Goal: Information Seeking & Learning: Learn about a topic

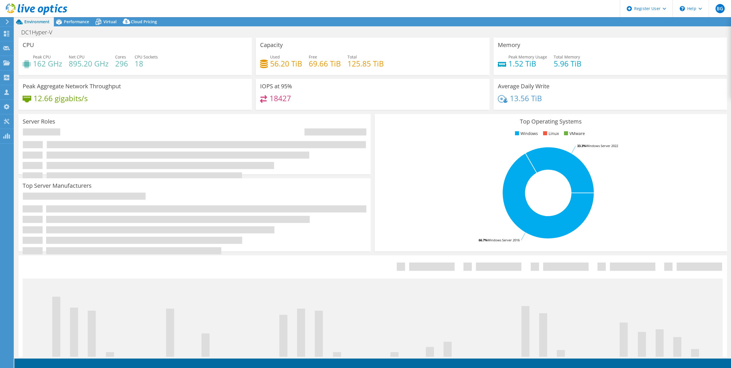
select select "USD"
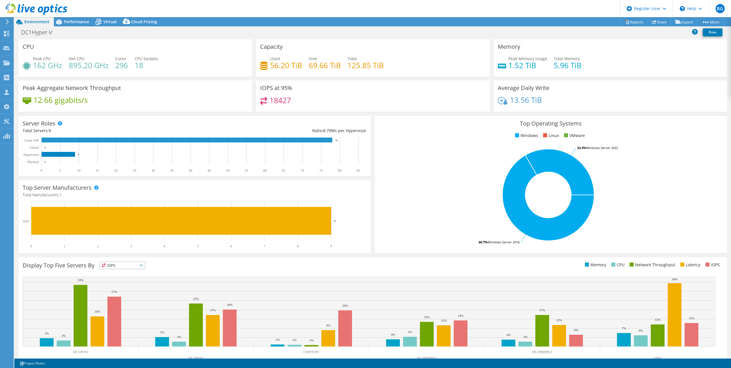
click at [124, 141] on rect at bounding box center [187, 140] width 291 height 5
click at [58, 139] on rect at bounding box center [187, 140] width 291 height 5
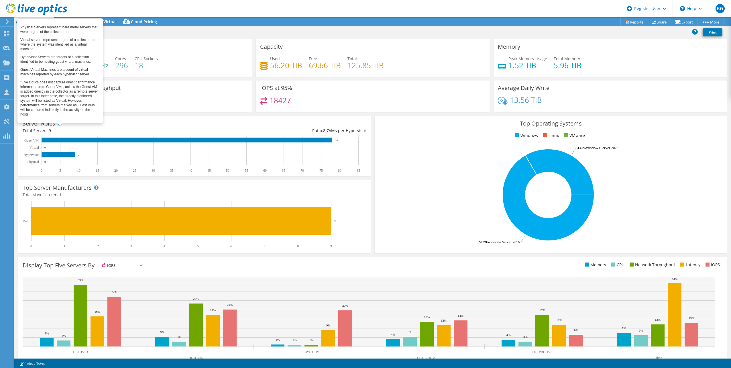
click at [60, 124] on span at bounding box center [60, 123] width 4 height 4
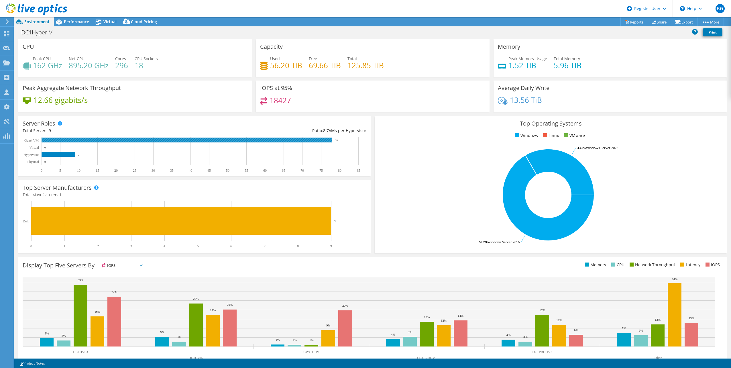
click at [221, 140] on rect at bounding box center [187, 140] width 291 height 5
drag, startPoint x: 278, startPoint y: 102, endPoint x: 303, endPoint y: 102, distance: 25.2
click at [303, 102] on div "18427" at bounding box center [372, 103] width 225 height 12
drag, startPoint x: 303, startPoint y: 102, endPoint x: 315, endPoint y: 126, distance: 26.4
click at [315, 126] on div "Server Roles Physical Servers represent bare metal servers that were targets of…" at bounding box center [194, 146] width 353 height 60
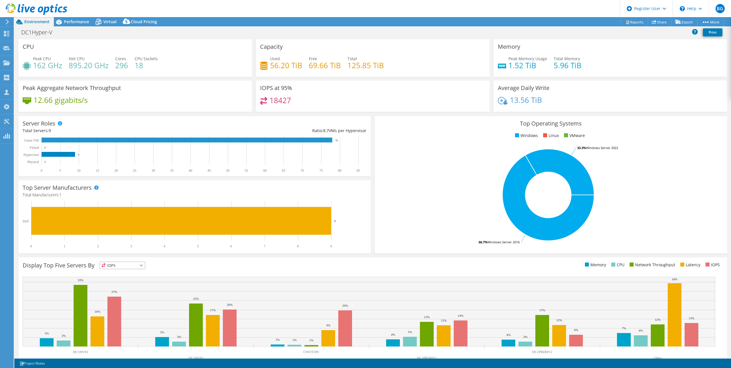
click at [309, 140] on rect at bounding box center [187, 140] width 291 height 5
click at [78, 22] on span "Performance" at bounding box center [76, 21] width 25 height 5
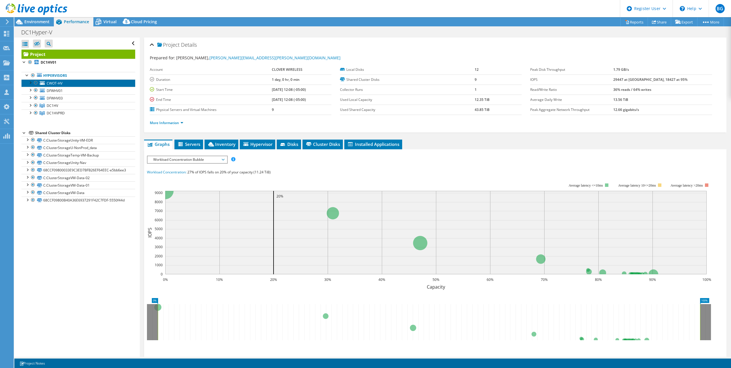
click at [61, 81] on span "CWOT-HV" at bounding box center [55, 83] width 16 height 5
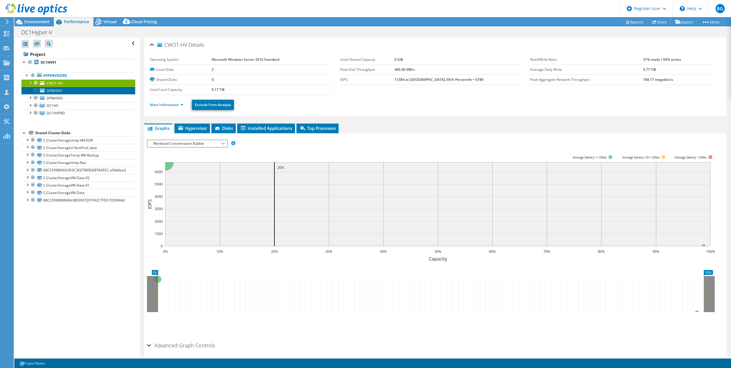
click at [77, 92] on link "DFWHV01" at bounding box center [78, 90] width 114 height 7
click at [77, 98] on link "DFWHV03" at bounding box center [78, 97] width 114 height 7
click at [77, 105] on link "DC1HV" at bounding box center [78, 105] width 114 height 7
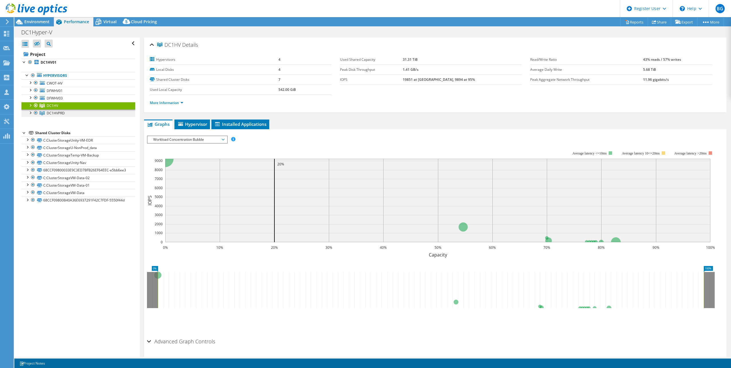
click at [76, 109] on link "DC1HVPRD" at bounding box center [78, 105] width 114 height 7
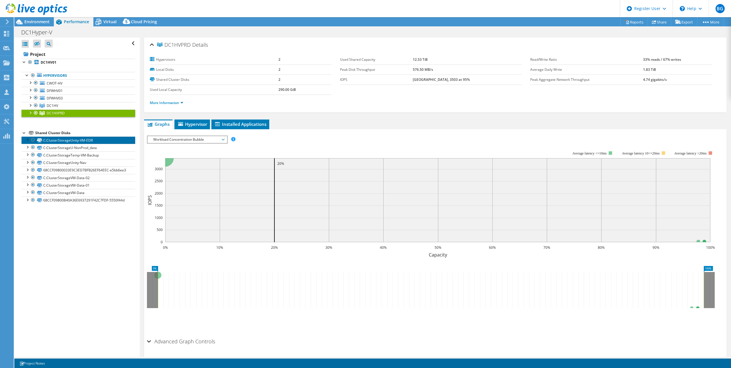
click at [53, 141] on link "C:ClusterStorageUnity-VM-EDR" at bounding box center [78, 139] width 114 height 7
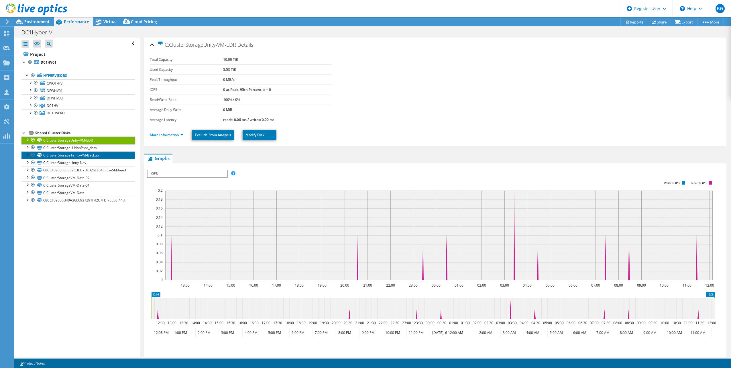
click at [57, 153] on link "C:ClusterStorageTemp-VM-Backup" at bounding box center [78, 154] width 114 height 7
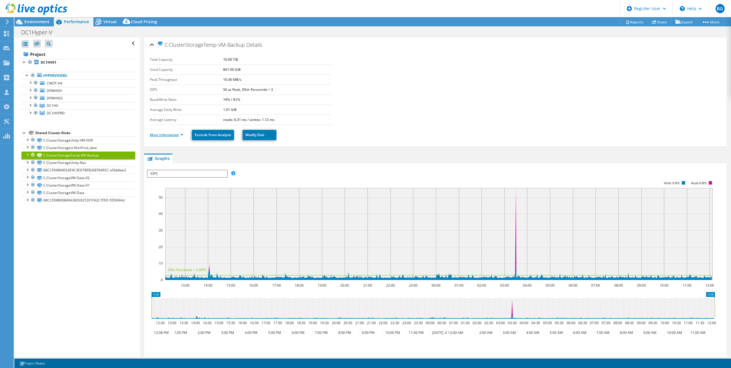
click at [158, 134] on link "More Information" at bounding box center [167, 134] width 34 height 5
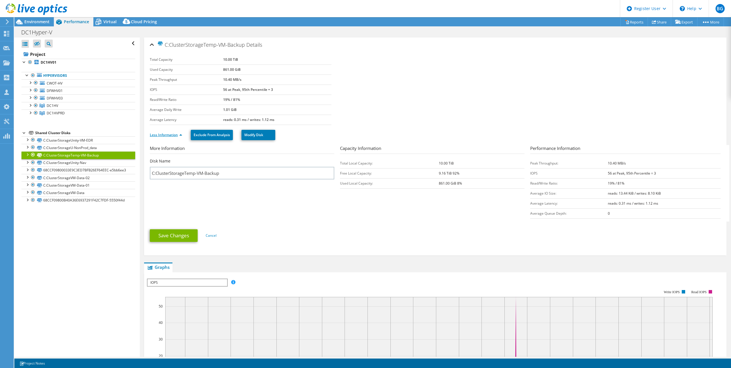
click at [171, 136] on link "Less Information" at bounding box center [166, 134] width 32 height 5
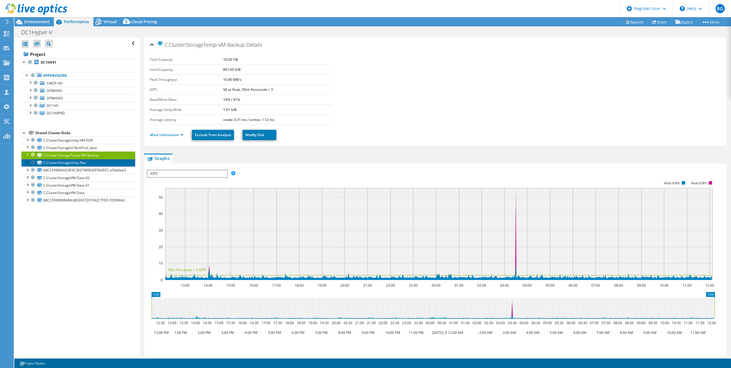
click at [58, 162] on link "C:ClusterStorageUnity-Nav" at bounding box center [78, 162] width 114 height 7
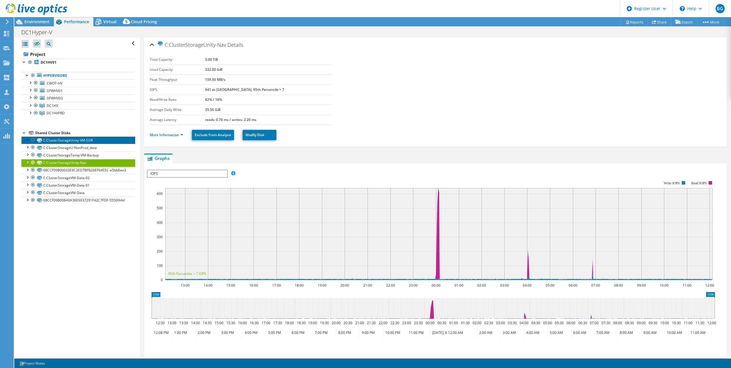
click at [79, 141] on link "C:ClusterStorageUnity-VM-EDR" at bounding box center [78, 139] width 114 height 7
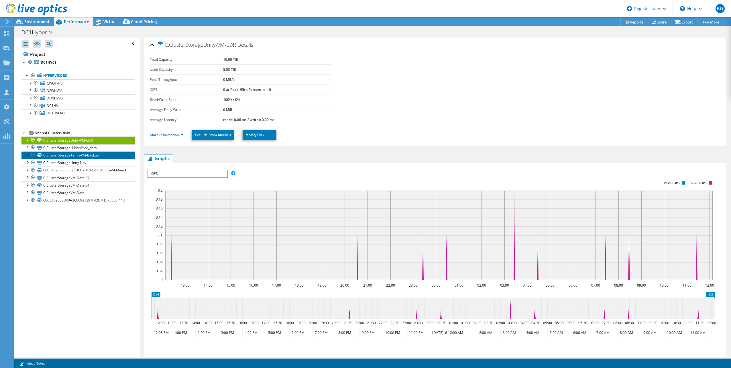
click at [103, 154] on link "C:ClusterStorageTemp-VM-Backup" at bounding box center [78, 154] width 114 height 7
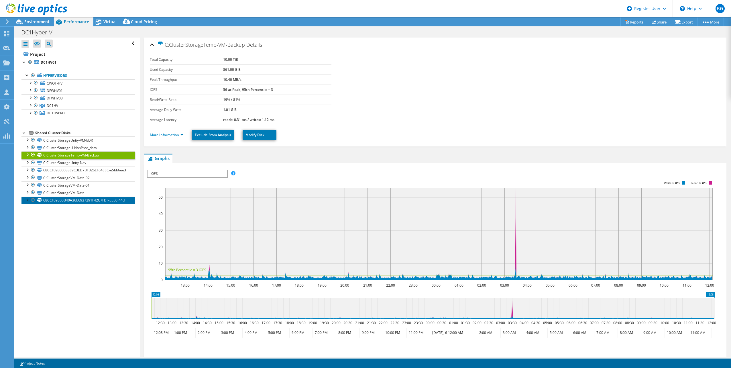
click at [70, 203] on link "68CCF09800B40A36E6937291F42C7FDF-5550f44d" at bounding box center [78, 200] width 114 height 7
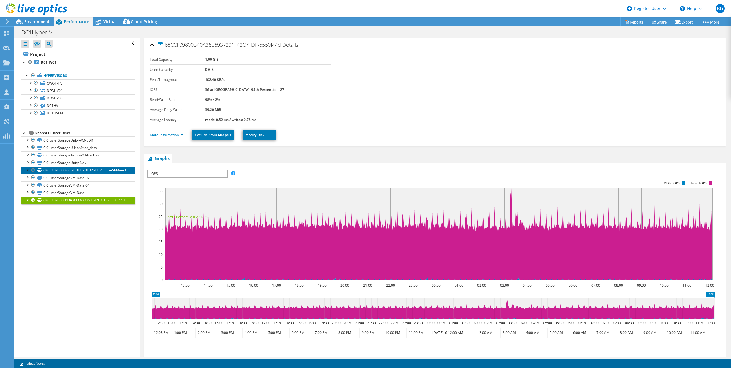
click at [71, 168] on link "68CCF09800033E9C3ED7BFB26EF64EEC-e5bb6ee3" at bounding box center [78, 170] width 114 height 7
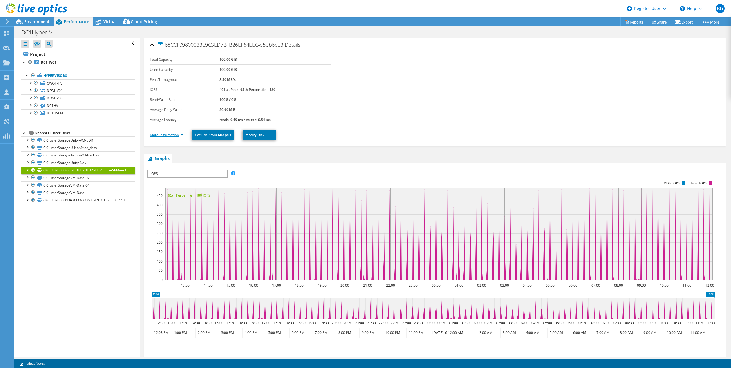
click at [174, 134] on link "More Information" at bounding box center [167, 134] width 34 height 5
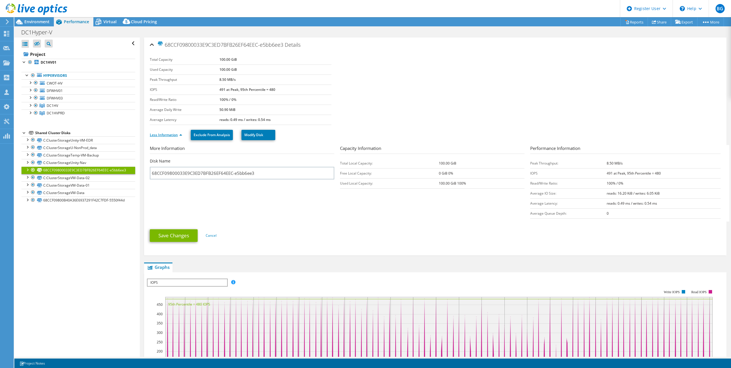
click at [174, 133] on link "Less Information" at bounding box center [166, 134] width 32 height 5
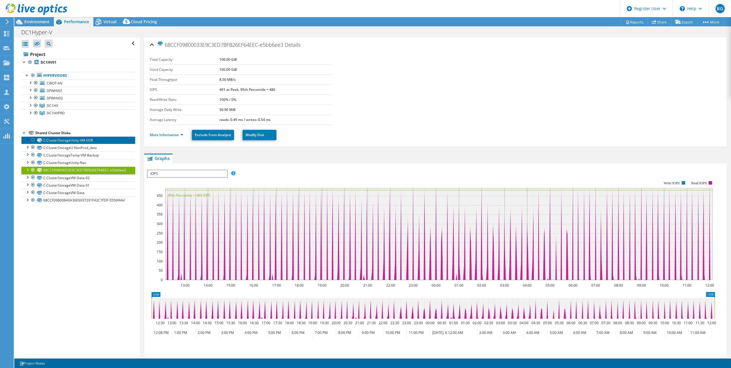
click at [53, 138] on link "C:ClusterStorageUnity-VM-EDR" at bounding box center [78, 139] width 114 height 7
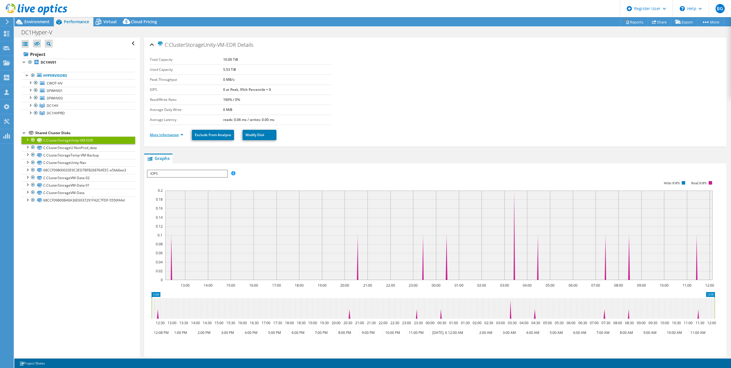
click at [160, 136] on link "More Information" at bounding box center [167, 134] width 34 height 5
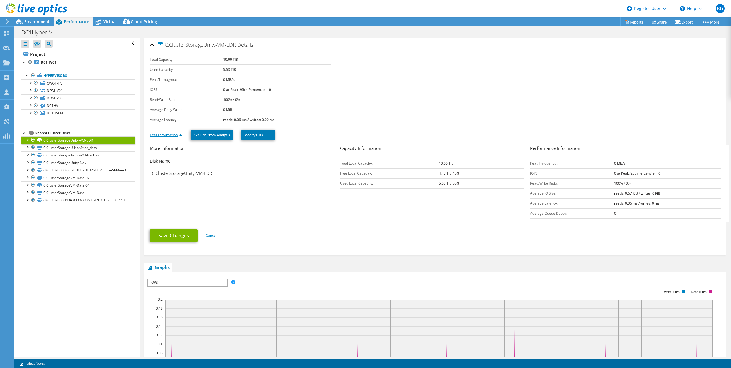
click at [160, 136] on link "Less Information" at bounding box center [166, 134] width 32 height 5
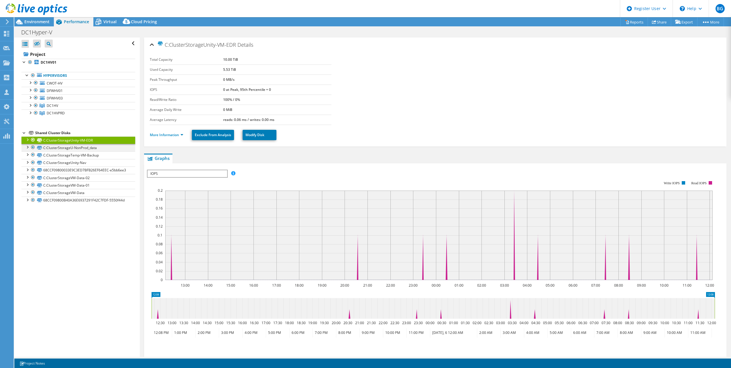
click at [27, 147] on div at bounding box center [27, 147] width 6 height 6
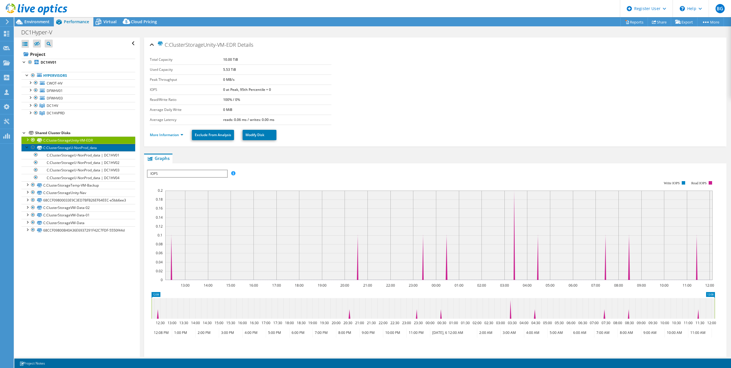
click at [76, 148] on link "C:ClusterStorageU-NonProd_data" at bounding box center [78, 147] width 114 height 7
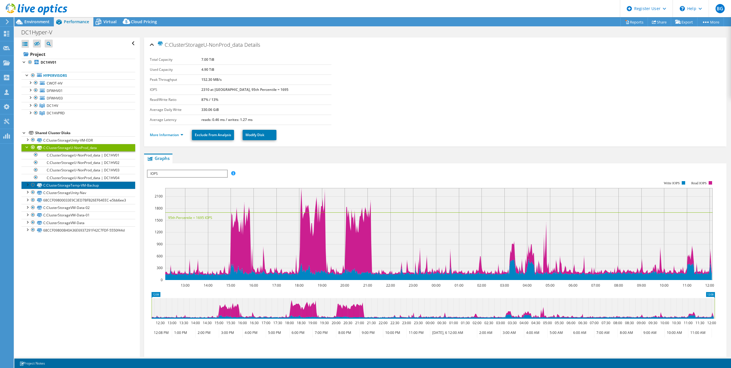
click at [76, 183] on link "C:ClusterStorageTemp-VM-Backup" at bounding box center [78, 184] width 114 height 7
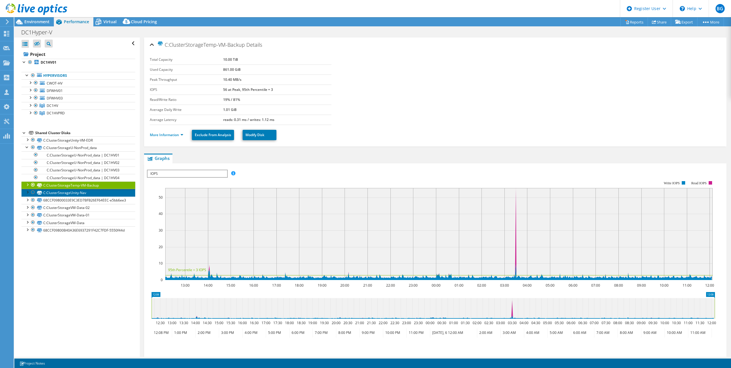
click at [79, 191] on link "C:ClusterStorageUnity-Nav" at bounding box center [78, 192] width 114 height 7
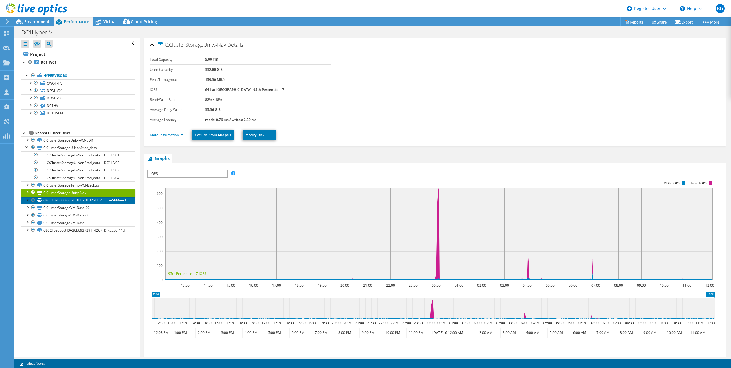
click at [49, 200] on link "68CCF09800033E9C3ED7BFB26EF64EEC-e5bb6ee3" at bounding box center [78, 200] width 114 height 7
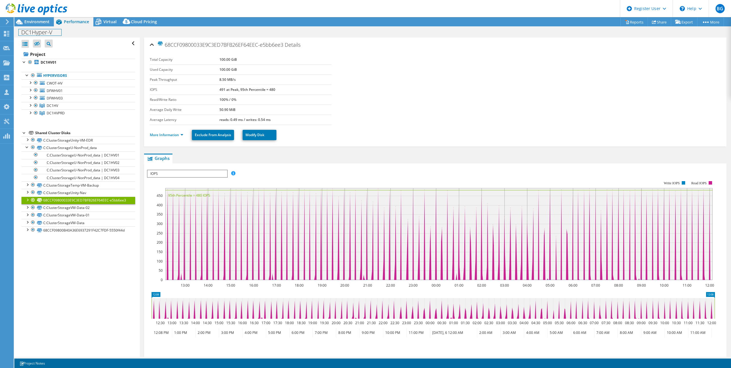
click at [40, 27] on div "DC1Hyper-V Print" at bounding box center [372, 32] width 717 height 11
click at [42, 22] on span "Environment" at bounding box center [36, 21] width 25 height 5
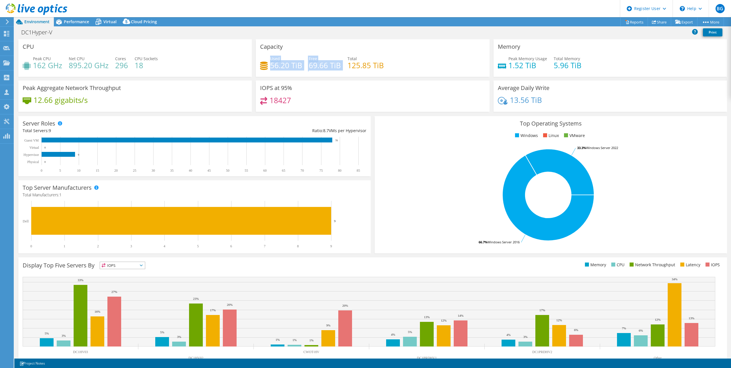
drag, startPoint x: 274, startPoint y: 59, endPoint x: 343, endPoint y: 65, distance: 69.7
click at [343, 65] on div "Used 56.20 TiB Free 69.66 TiB Total 125.85 TiB" at bounding box center [372, 65] width 225 height 19
drag, startPoint x: 343, startPoint y: 65, endPoint x: 341, endPoint y: 60, distance: 5.6
click at [341, 60] on div "Used 56.20 TiB Free 69.66 TiB Total 125.85 TiB" at bounding box center [372, 65] width 225 height 19
drag, startPoint x: 345, startPoint y: 59, endPoint x: 384, endPoint y: 64, distance: 39.0
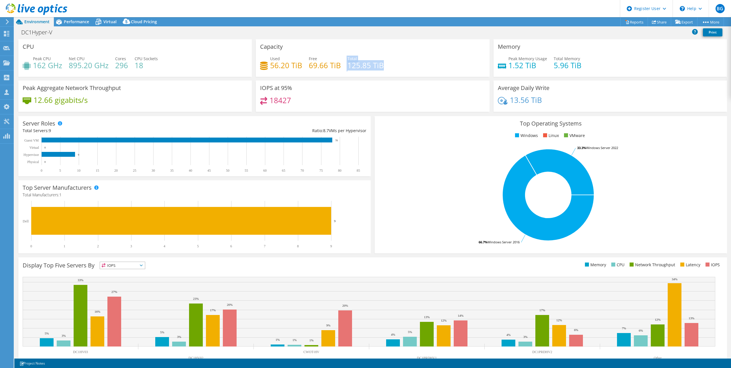
click at [384, 64] on div "Used 56.20 TiB Free 69.66 TiB Total 125.85 TiB" at bounding box center [372, 65] width 225 height 19
drag, startPoint x: 384, startPoint y: 64, endPoint x: 414, endPoint y: 75, distance: 31.7
click at [414, 75] on div "Capacity Used 56.20 TiB Free 69.66 TiB Total 125.85 TiB" at bounding box center [373, 58] width 234 height 38
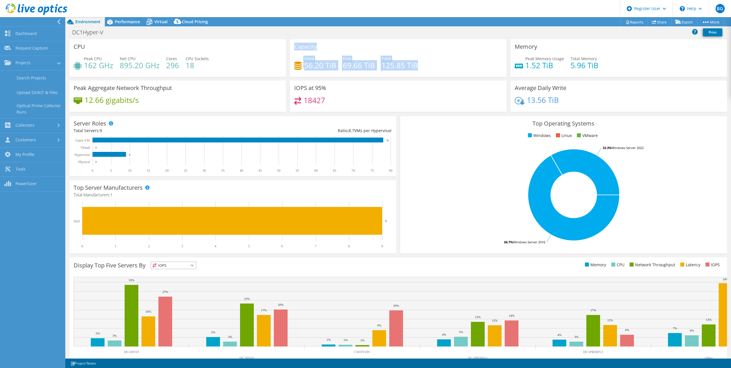
drag, startPoint x: 294, startPoint y: 44, endPoint x: 438, endPoint y: 71, distance: 146.8
click at [438, 71] on div "Capacity Used 56.20 TiB Free 69.66 TiB Total 125.85 TiB" at bounding box center [398, 58] width 217 height 38
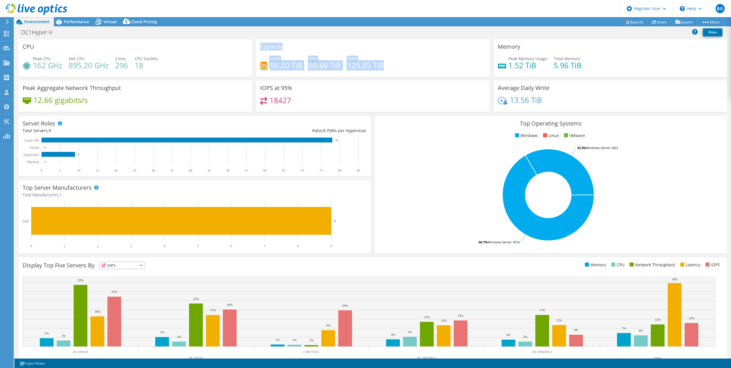
click at [25, 21] on span "Environment" at bounding box center [36, 21] width 25 height 5
click at [83, 22] on span "Performance" at bounding box center [76, 21] width 25 height 5
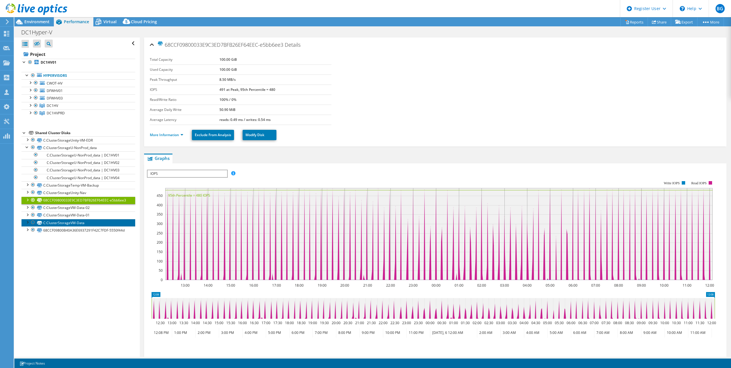
click at [85, 226] on link "C:ClusterStorageVM-Data" at bounding box center [78, 222] width 114 height 7
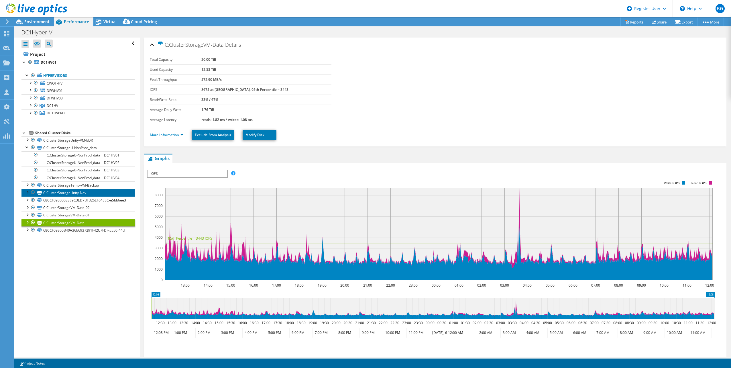
click at [86, 193] on link "C:ClusterStorageUnity-Nav" at bounding box center [78, 192] width 114 height 7
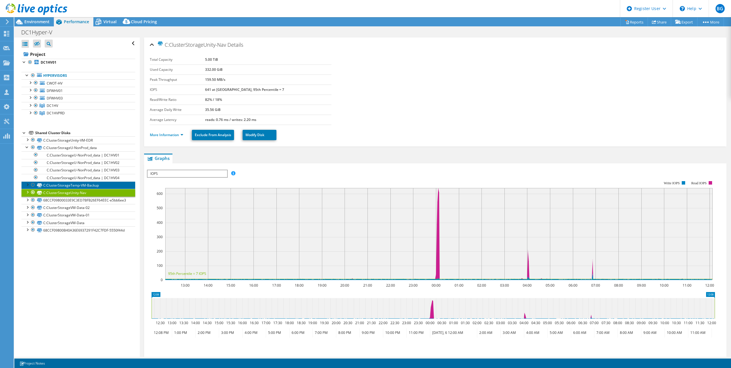
click at [87, 184] on link "C:ClusterStorageTemp-VM-Backup" at bounding box center [78, 184] width 114 height 7
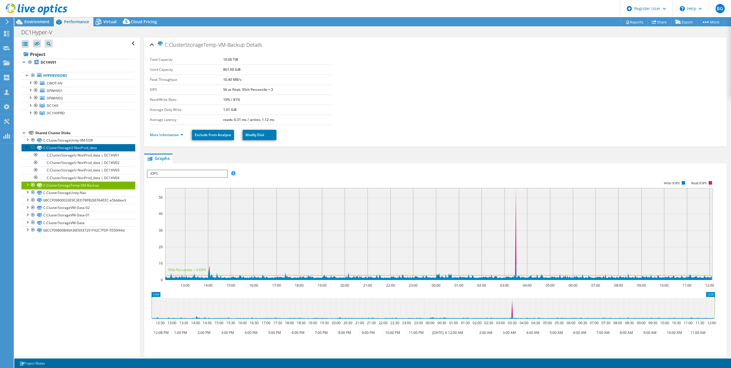
click at [78, 148] on link "C:ClusterStorageU-NonProd_data" at bounding box center [78, 147] width 114 height 7
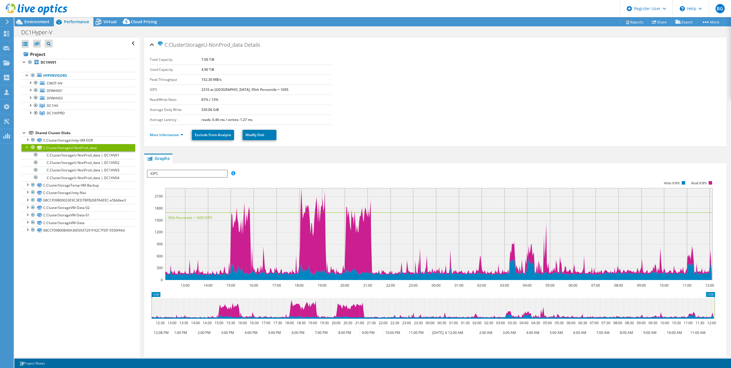
click at [171, 137] on li "More Information" at bounding box center [168, 135] width 37 height 6
click at [171, 135] on link "More Information" at bounding box center [167, 134] width 34 height 5
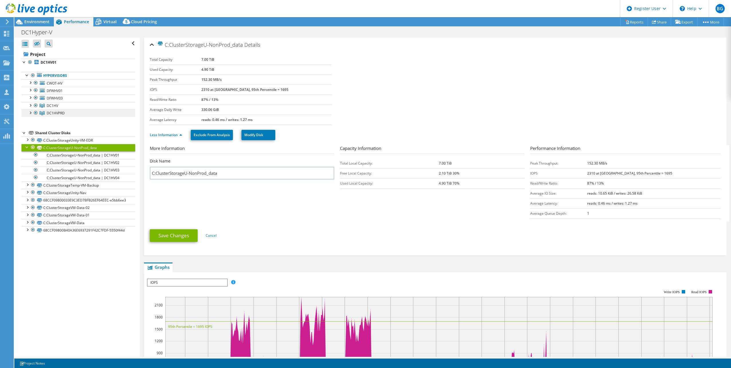
click at [55, 108] on span "DC1HVPRD" at bounding box center [52, 105] width 11 height 5
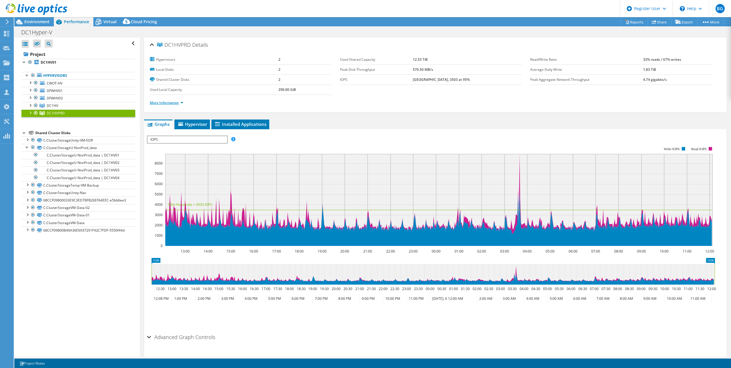
click at [181, 104] on link "More Information" at bounding box center [167, 102] width 34 height 5
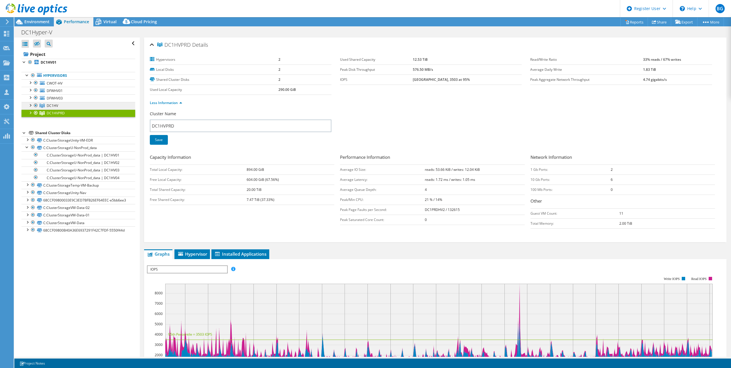
click at [54, 106] on span "DC1HV" at bounding box center [52, 105] width 11 height 5
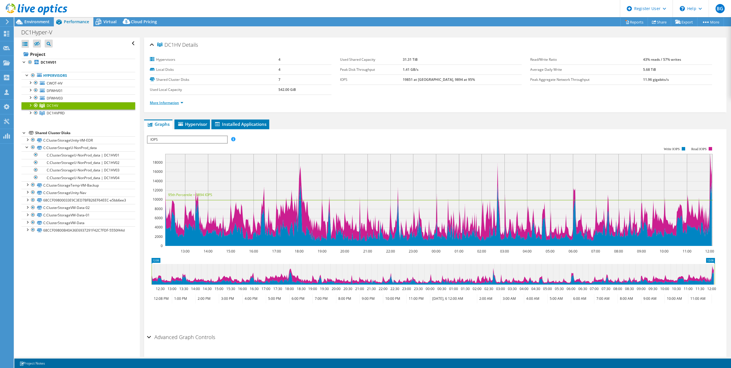
click at [173, 101] on link "More Information" at bounding box center [167, 102] width 34 height 5
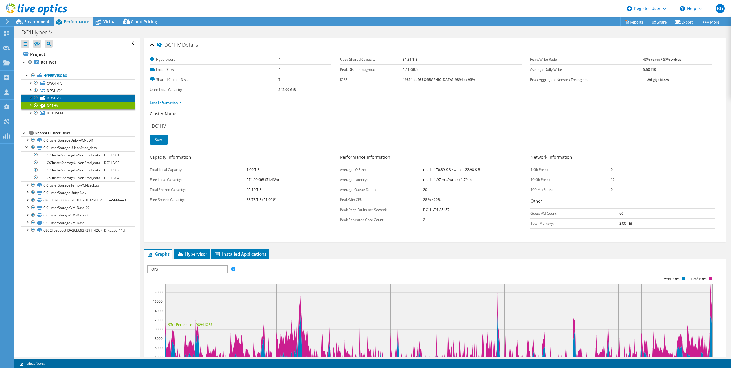
click at [54, 95] on link "DFWHV03" at bounding box center [78, 97] width 114 height 7
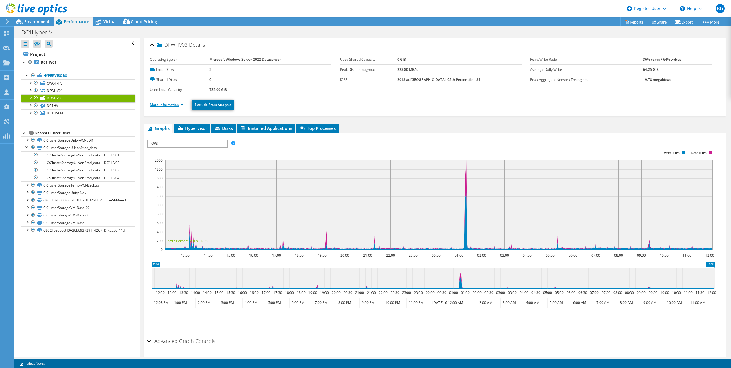
click at [175, 104] on link "More Information" at bounding box center [167, 104] width 34 height 5
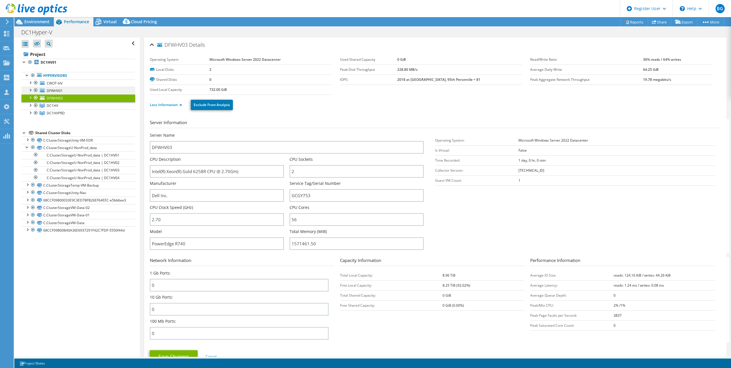
click at [28, 89] on div at bounding box center [30, 90] width 6 height 6
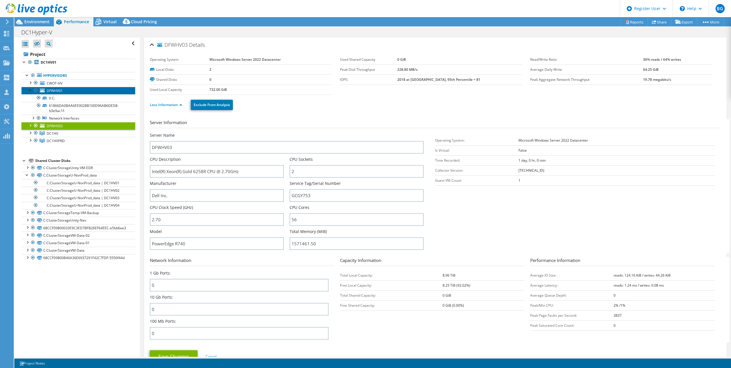
click at [58, 91] on span "DFWHV01" at bounding box center [55, 90] width 16 height 5
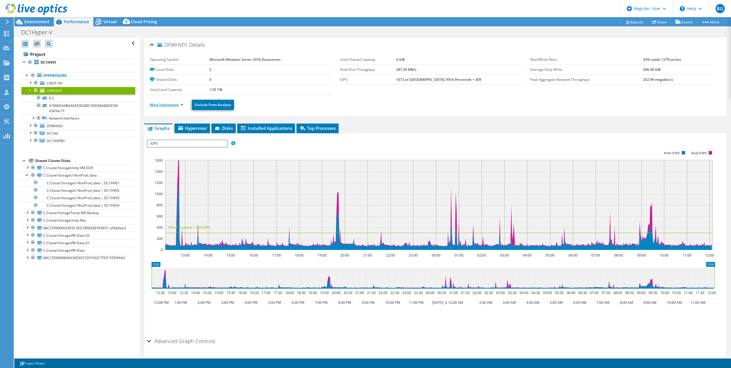
click at [171, 105] on link "More Information" at bounding box center [167, 104] width 34 height 5
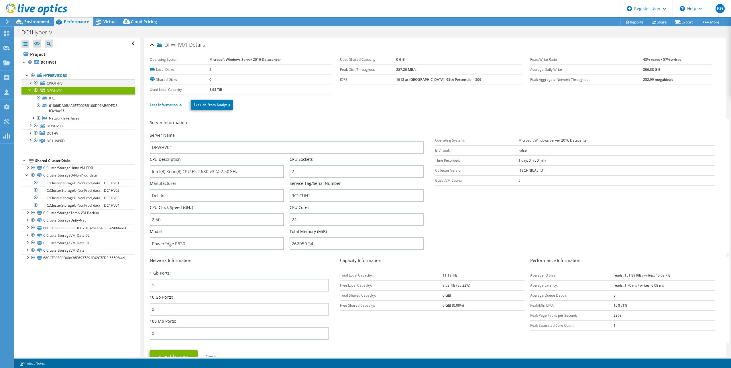
click at [30, 83] on div at bounding box center [30, 82] width 6 height 6
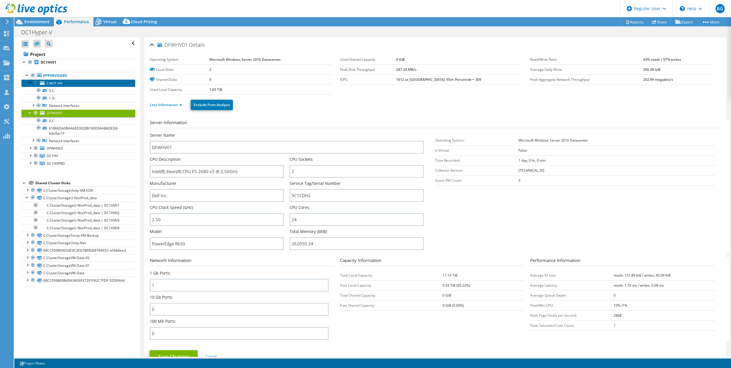
click at [50, 82] on span "CWOT-HV" at bounding box center [55, 83] width 16 height 5
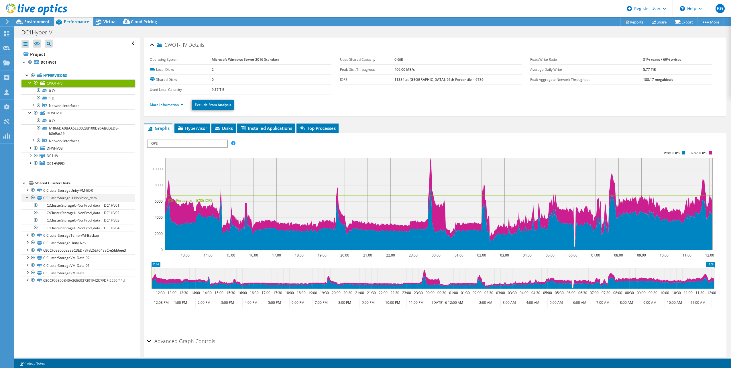
click at [26, 196] on div at bounding box center [27, 197] width 6 height 6
click at [44, 19] on div at bounding box center [33, 9] width 67 height 19
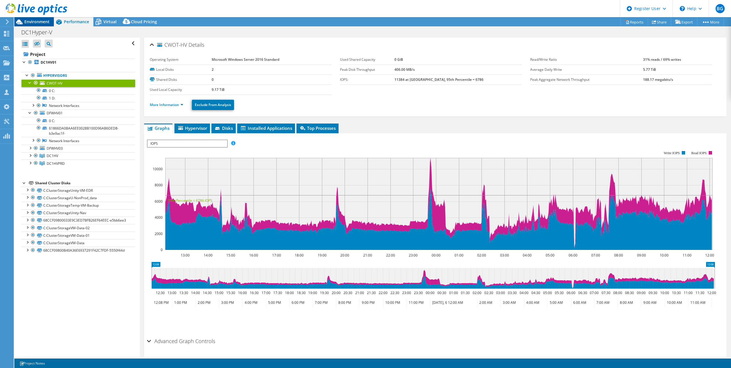
click at [40, 25] on div "Environment" at bounding box center [34, 21] width 40 height 9
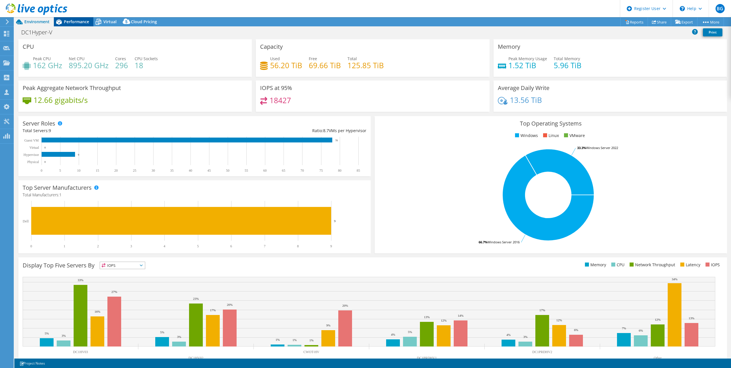
click at [63, 22] on icon at bounding box center [59, 22] width 10 height 10
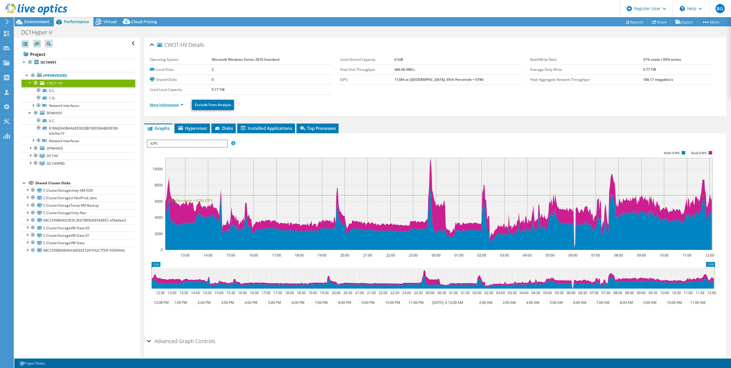
click at [177, 105] on link "More Information" at bounding box center [167, 104] width 34 height 5
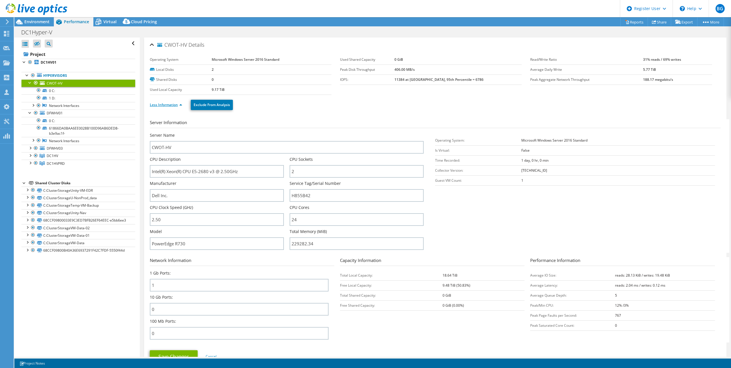
click at [162, 104] on link "Less Information" at bounding box center [166, 104] width 32 height 5
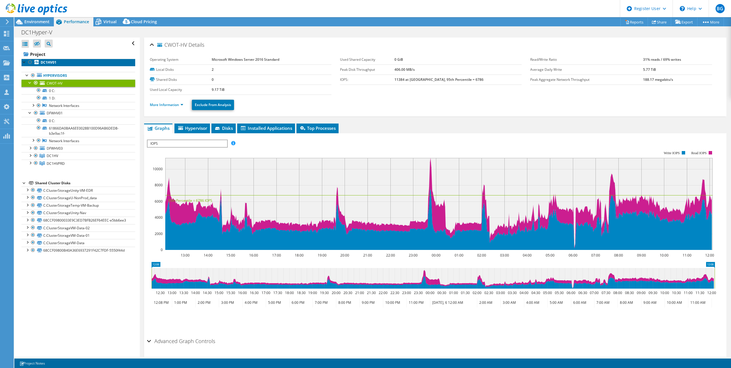
click at [48, 66] on link "DC1HV01" at bounding box center [78, 62] width 114 height 7
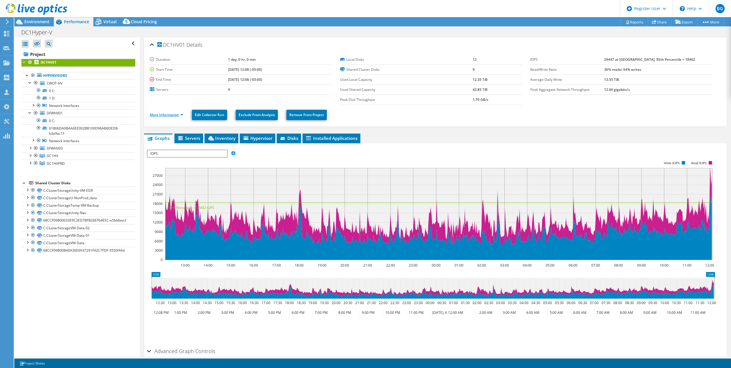
click at [157, 117] on link "More Information" at bounding box center [167, 114] width 34 height 5
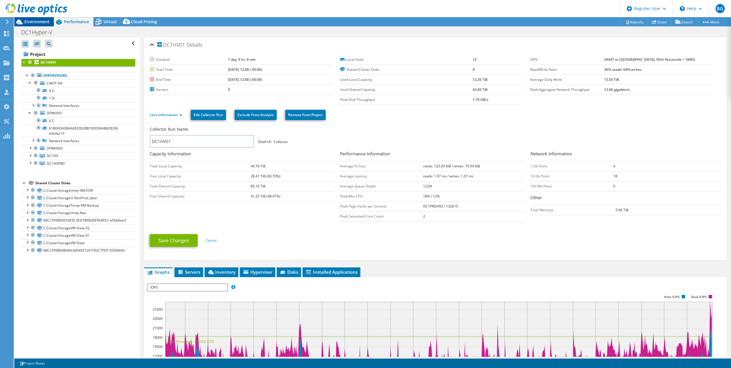
click at [41, 20] on span "Environment" at bounding box center [36, 21] width 25 height 5
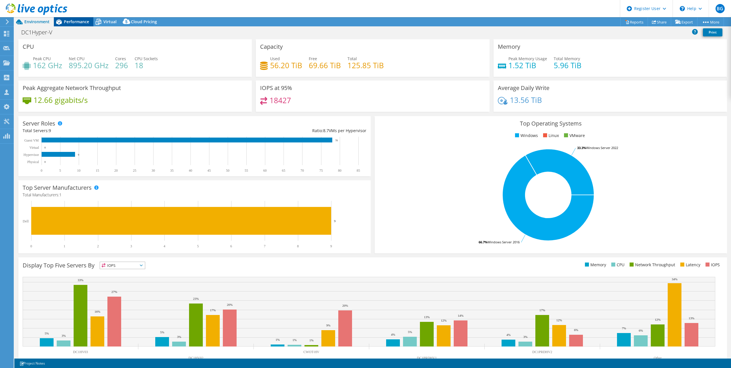
click at [74, 21] on span "Performance" at bounding box center [76, 21] width 25 height 5
